Goal: Transaction & Acquisition: Purchase product/service

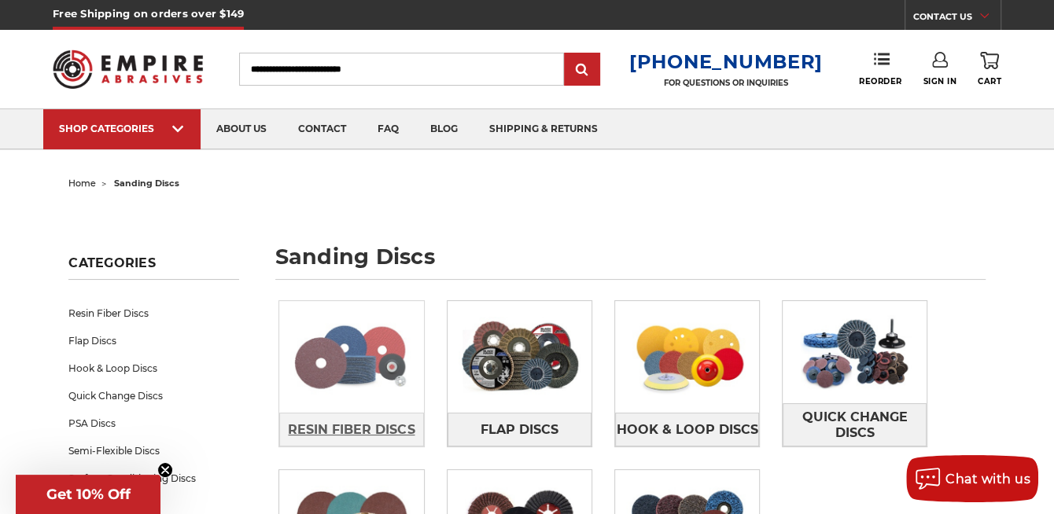
click at [348, 422] on span "Resin Fiber Discs" at bounding box center [351, 430] width 127 height 27
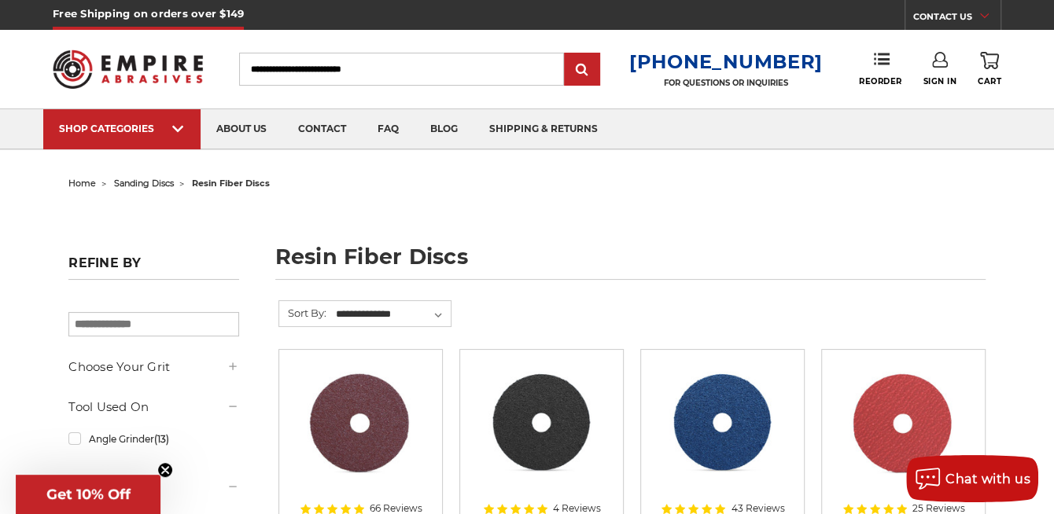
click at [156, 51] on img at bounding box center [128, 69] width 150 height 59
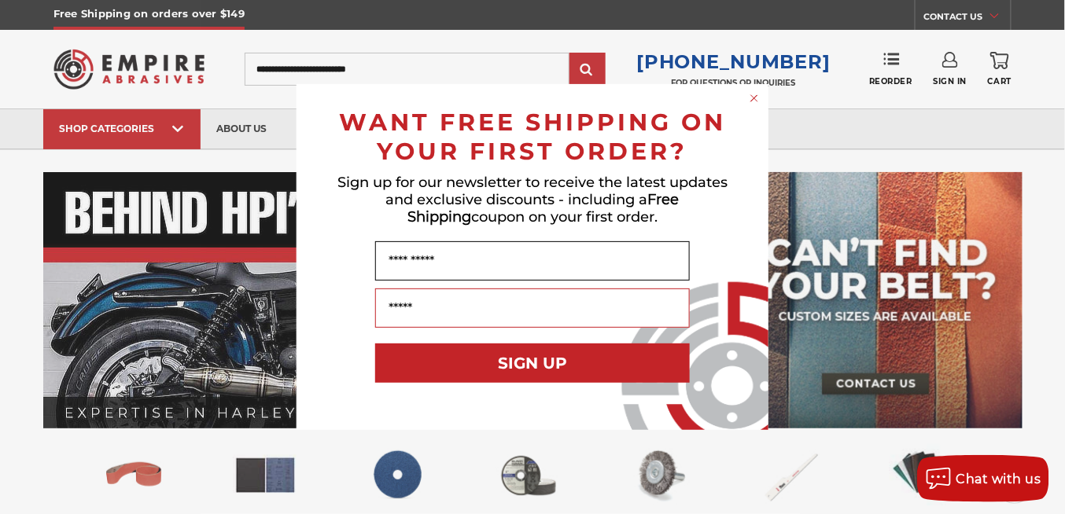
click at [485, 256] on input "Name" at bounding box center [532, 260] width 315 height 39
type input "*****"
type input "**********"
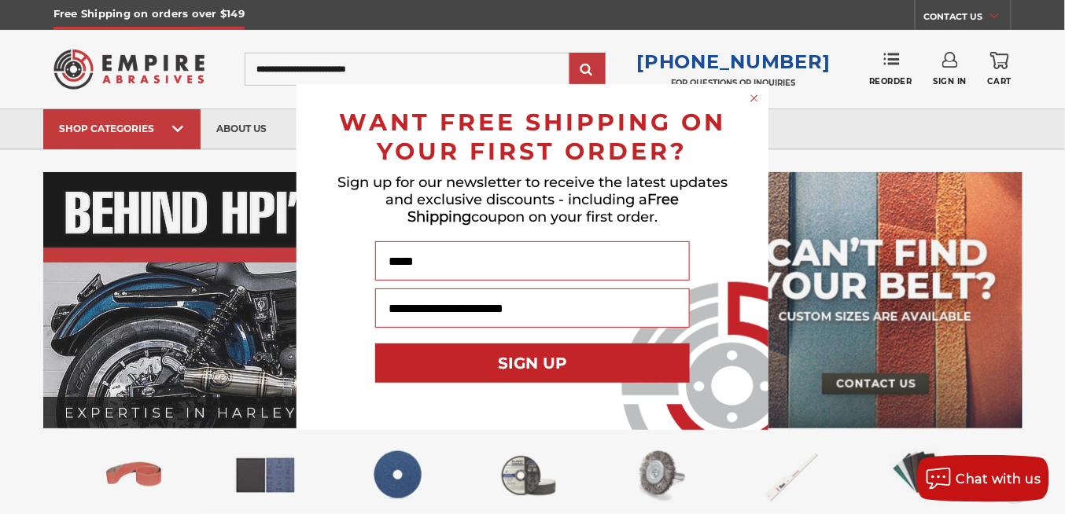
click at [557, 363] on button "SIGN UP" at bounding box center [532, 363] width 315 height 39
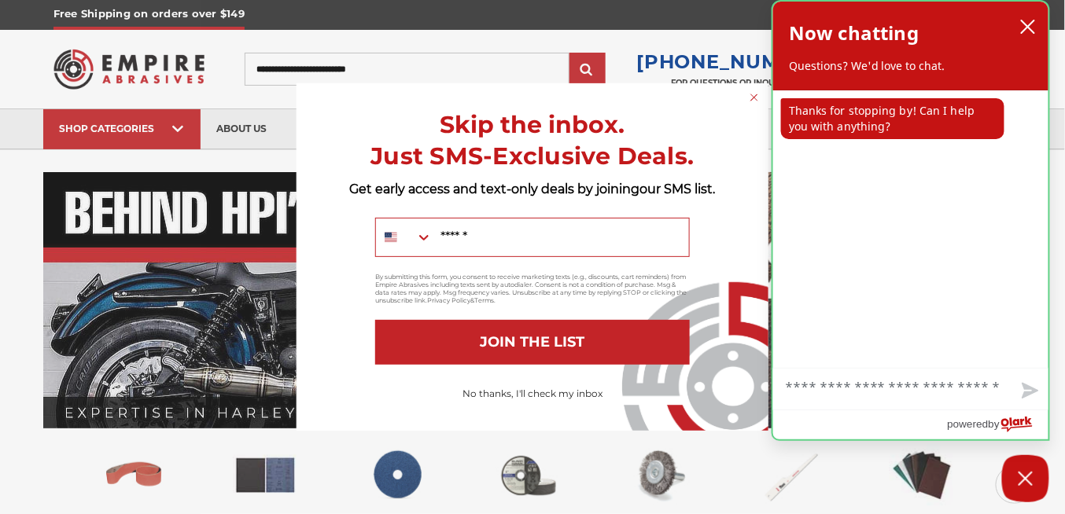
click at [946, 314] on div "agent sent Thanks for stopping by! Can I help you with anything?" at bounding box center [910, 229] width 275 height 278
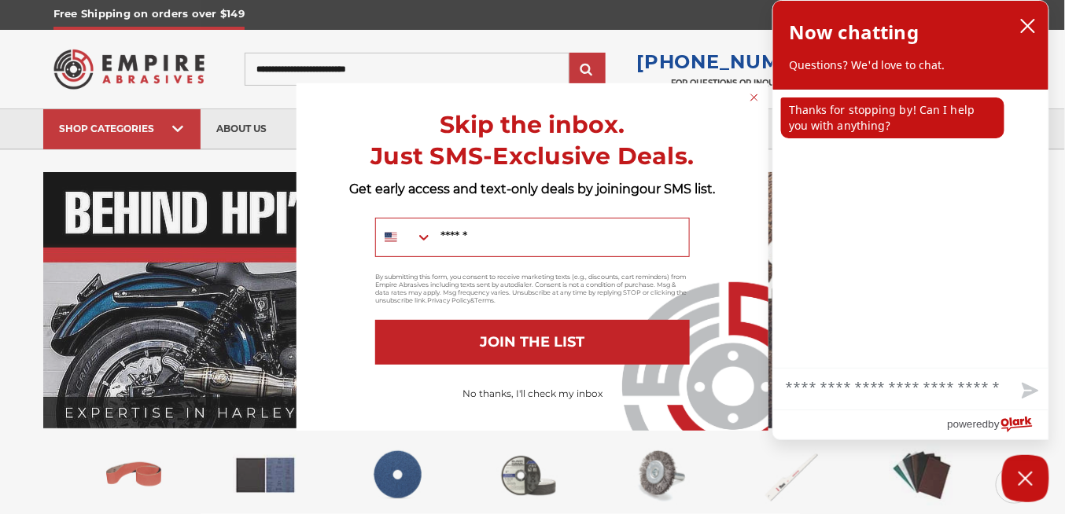
click at [755, 95] on circle "Close dialog" at bounding box center [754, 97] width 15 height 15
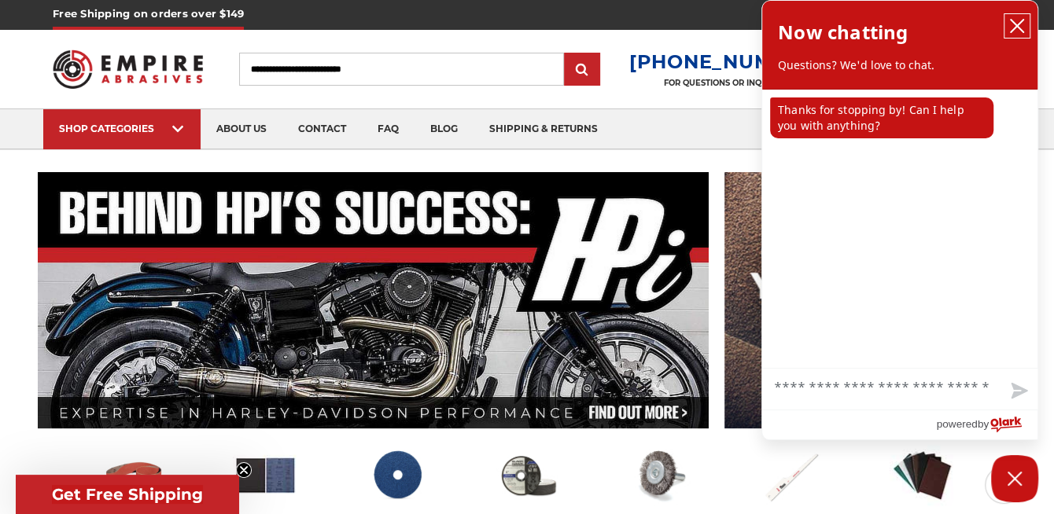
click at [1017, 20] on icon "close chatbox" at bounding box center [1017, 26] width 16 height 16
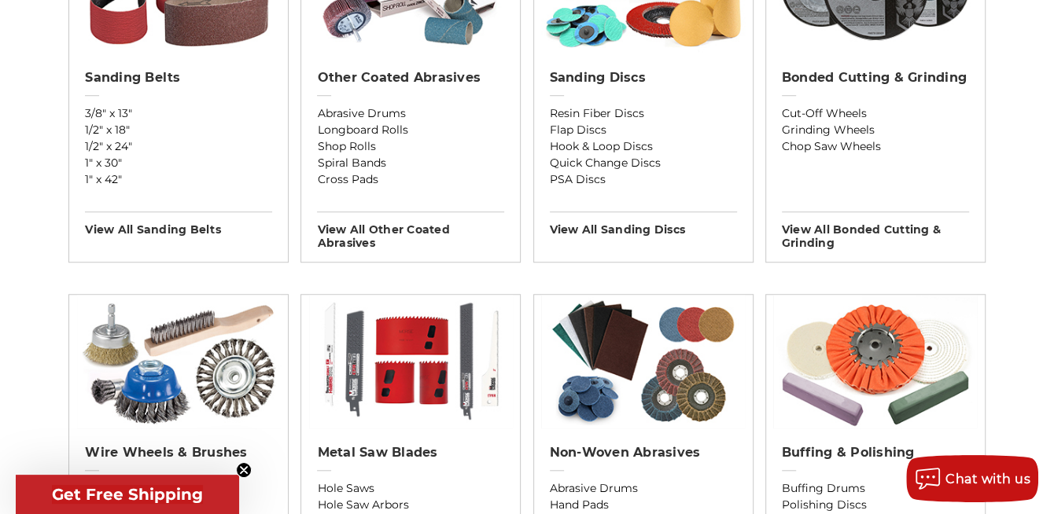
scroll to position [341, 0]
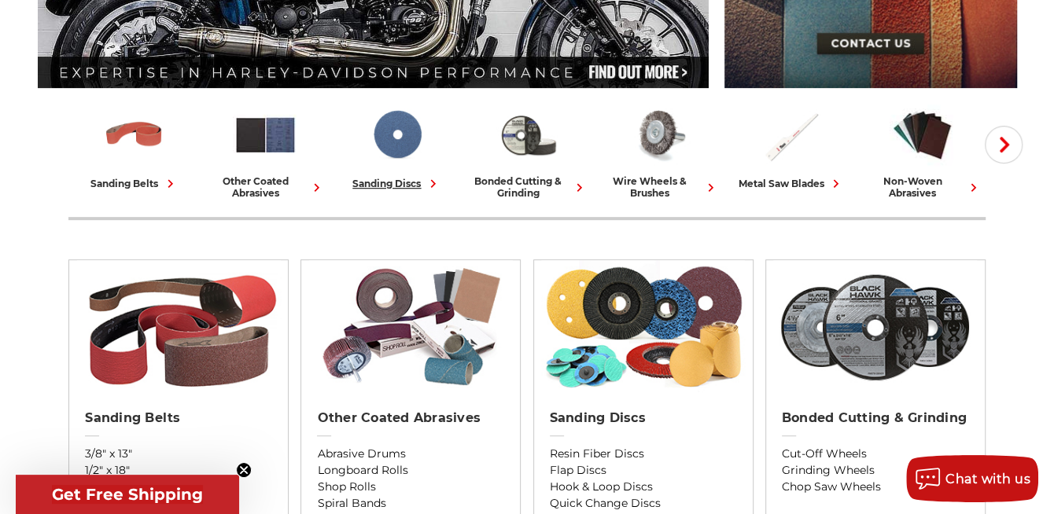
click at [400, 145] on img at bounding box center [396, 134] width 65 height 65
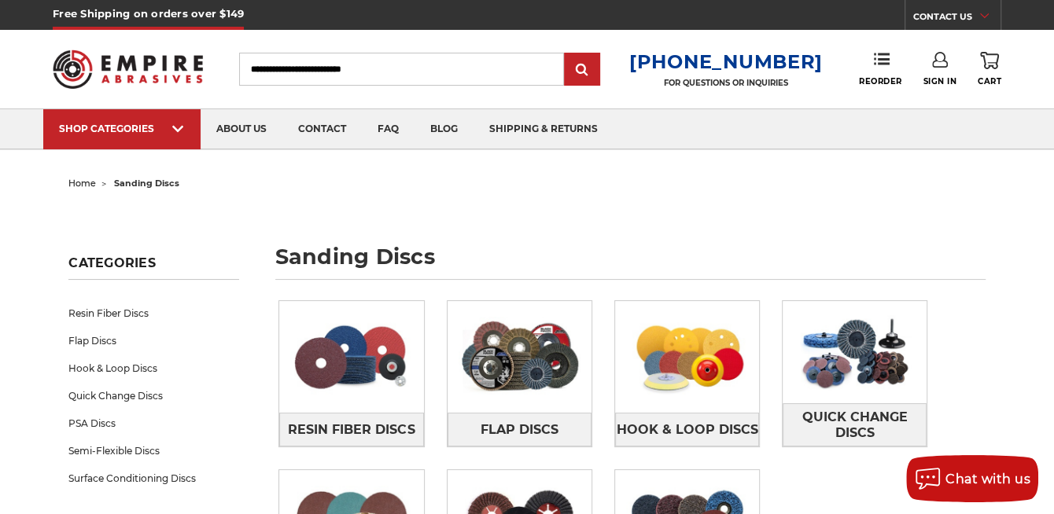
scroll to position [341, 0]
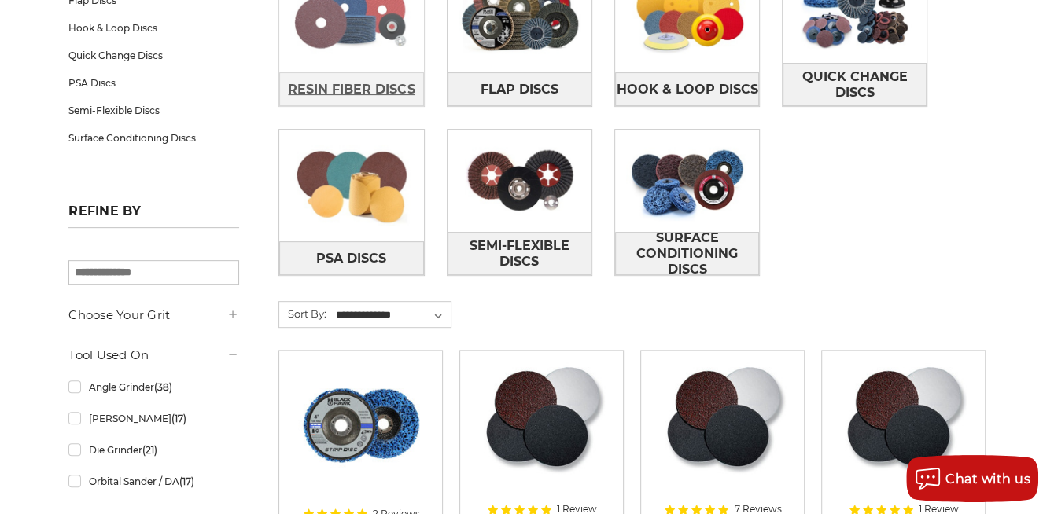
click at [361, 88] on span "Resin Fiber Discs" at bounding box center [351, 89] width 127 height 27
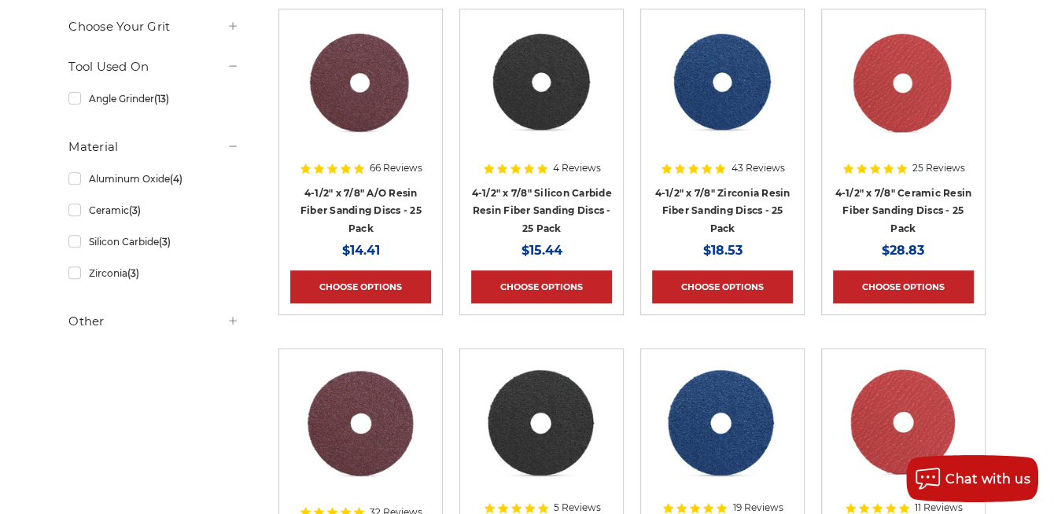
scroll to position [681, 0]
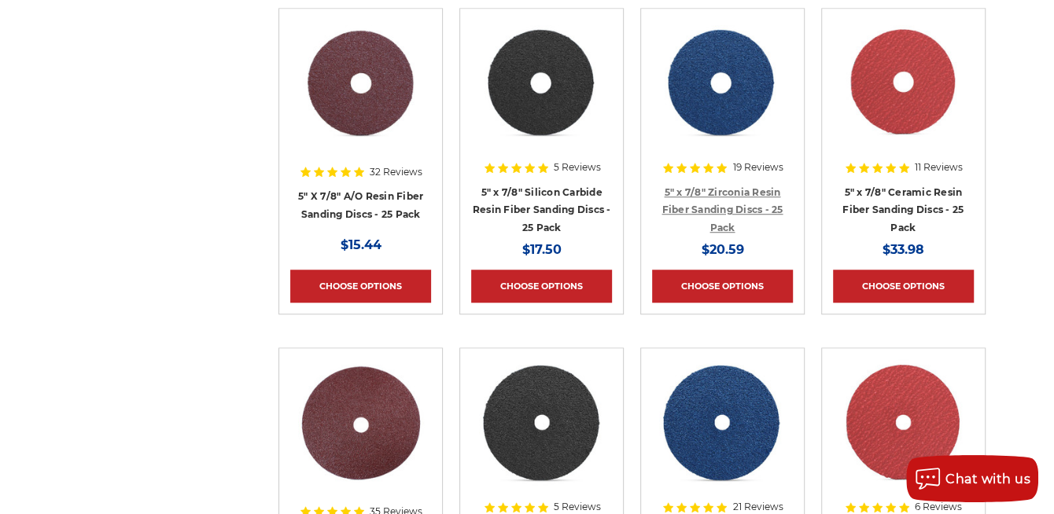
click at [732, 188] on link "5" x 7/8" Zirconia Resin Fiber Sanding Discs - 25 Pack" at bounding box center [722, 209] width 121 height 47
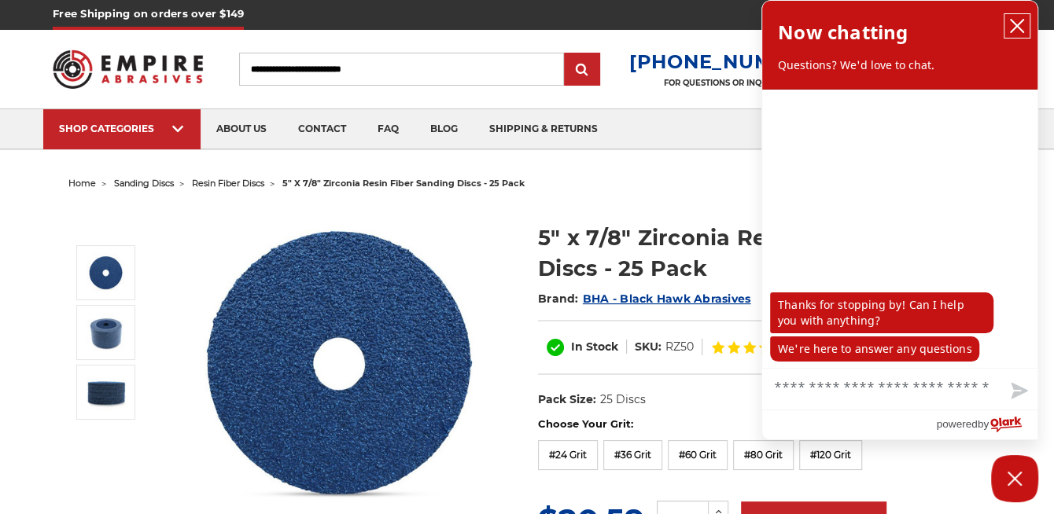
click at [1017, 24] on icon "close chatbox" at bounding box center [1017, 26] width 13 height 13
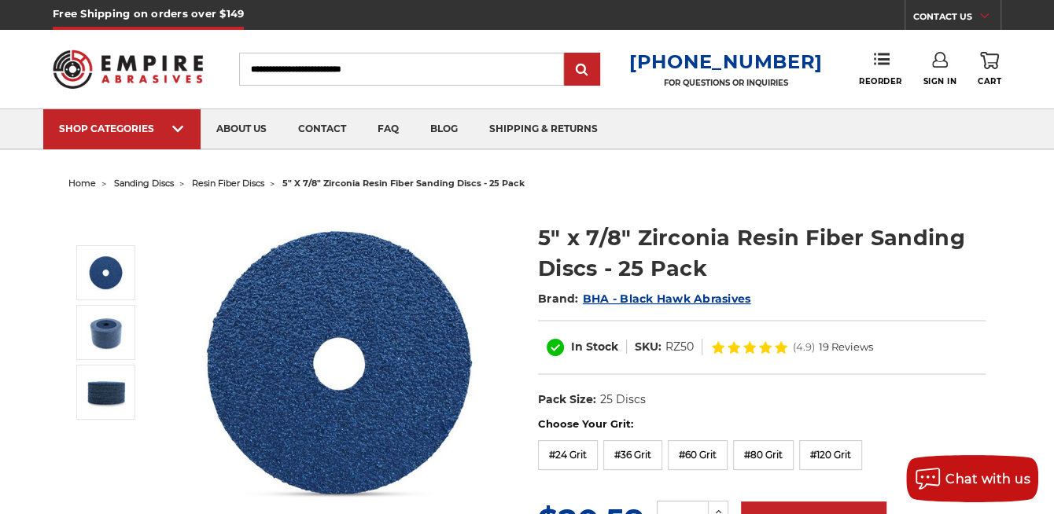
scroll to position [341, 0]
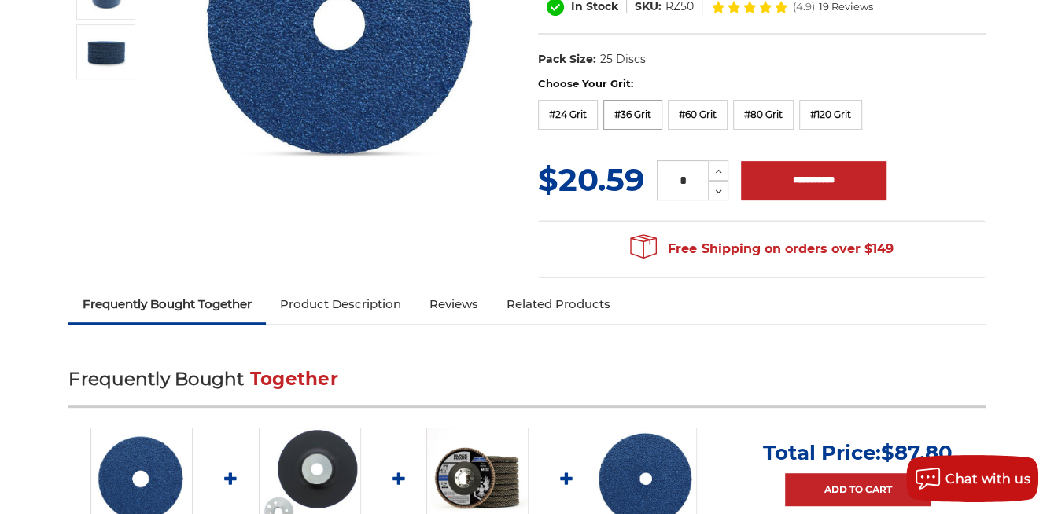
click at [645, 114] on label "#36 Grit" at bounding box center [632, 115] width 59 height 30
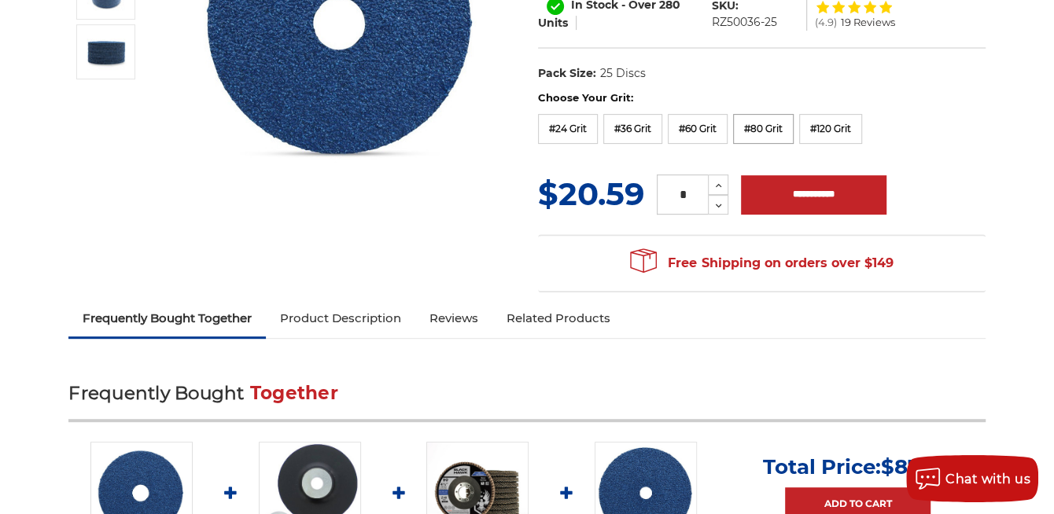
click at [774, 133] on label "#80 Grit" at bounding box center [763, 129] width 61 height 30
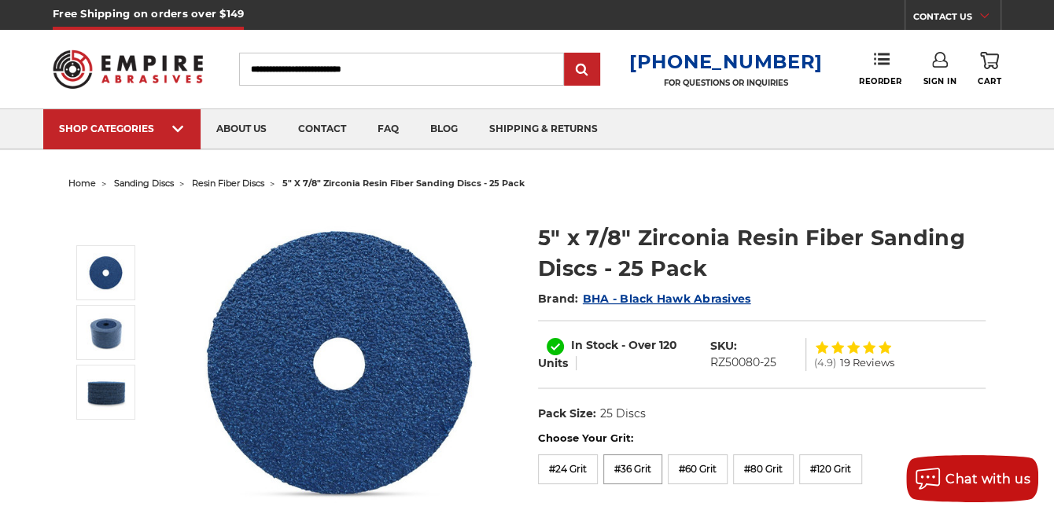
click at [641, 475] on label "#36 Grit" at bounding box center [632, 470] width 59 height 30
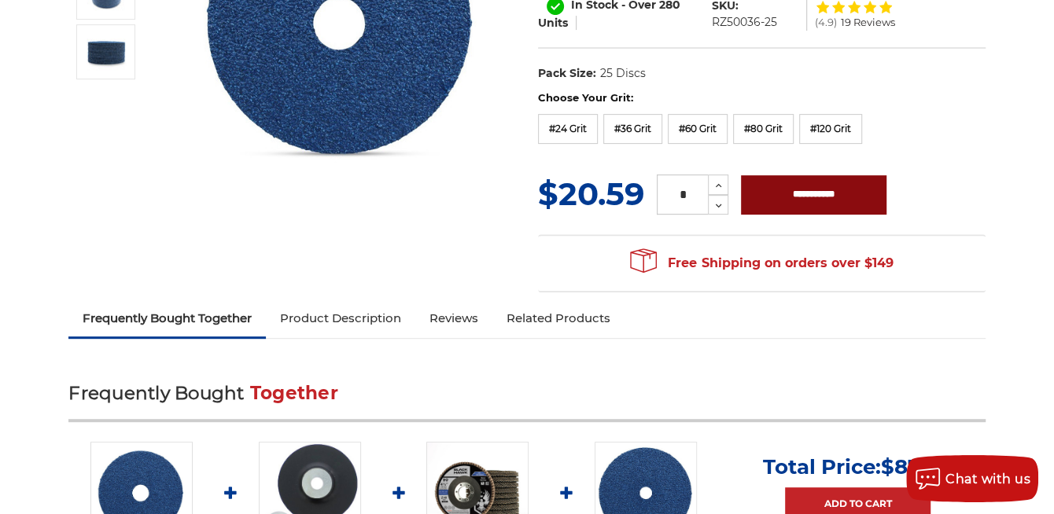
click at [815, 197] on input "**********" at bounding box center [814, 194] width 146 height 39
click at [768, 127] on label "#80 Grit" at bounding box center [763, 129] width 61 height 30
click at [814, 193] on input "**********" at bounding box center [814, 194] width 146 height 39
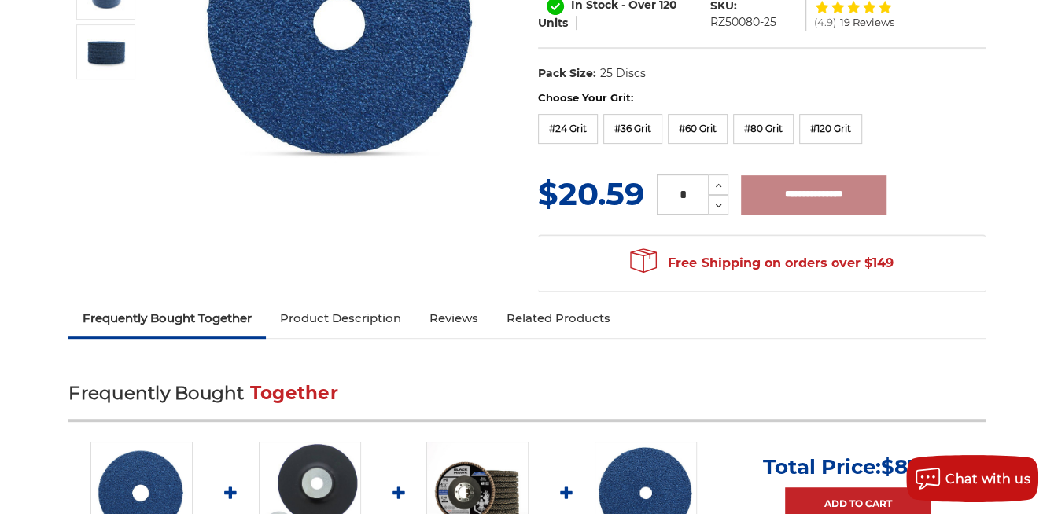
type input "**********"
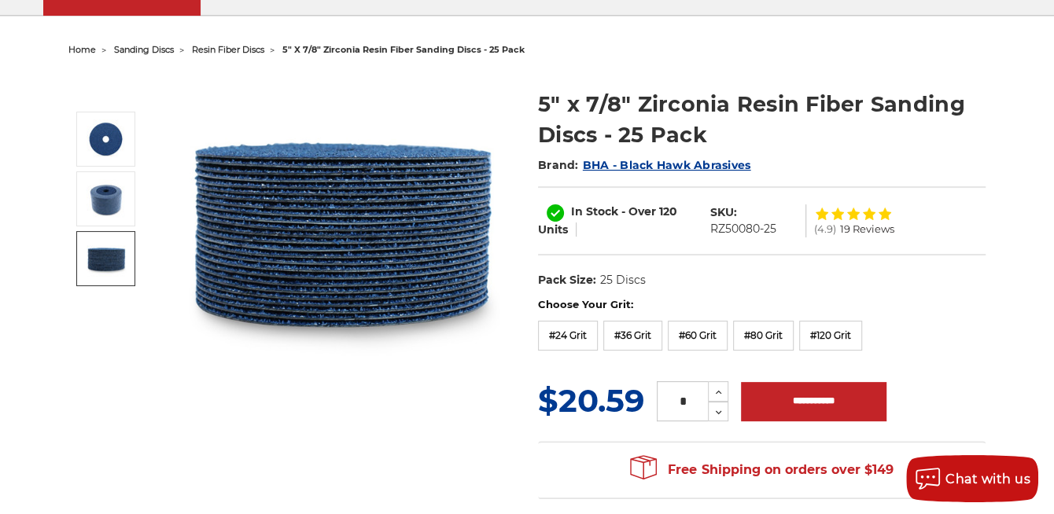
scroll to position [0, 0]
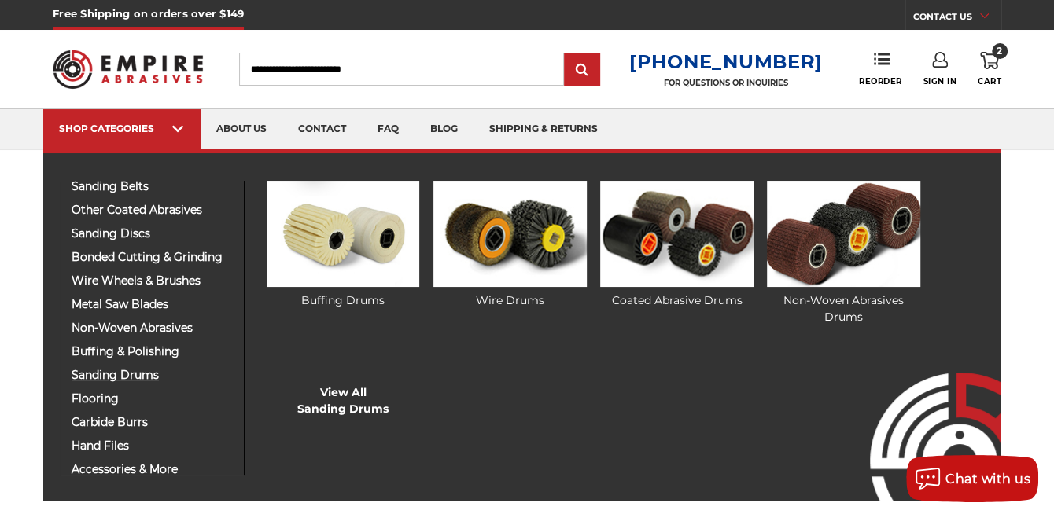
click at [141, 369] on div "sanding belts 3/8" x 13" 1/2" x 18" 1/2" x 24" 1" x 30" 1" x 42"" at bounding box center [152, 328] width 185 height 295
